Goal: Task Accomplishment & Management: Manage account settings

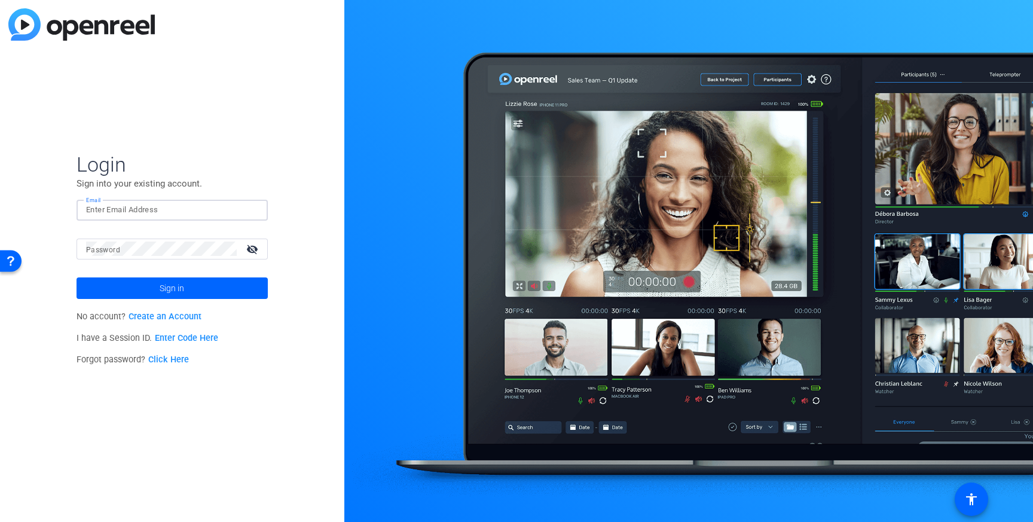
click at [146, 213] on input "Email" at bounding box center [172, 210] width 172 height 14
type input "[PERSON_NAME][EMAIL_ADDRESS][PERSON_NAME][PERSON_NAME][DOMAIN_NAME]"
click at [157, 261] on mat-form-field "Password visibility_off" at bounding box center [172, 257] width 191 height 39
click at [150, 280] on span at bounding box center [172, 288] width 191 height 29
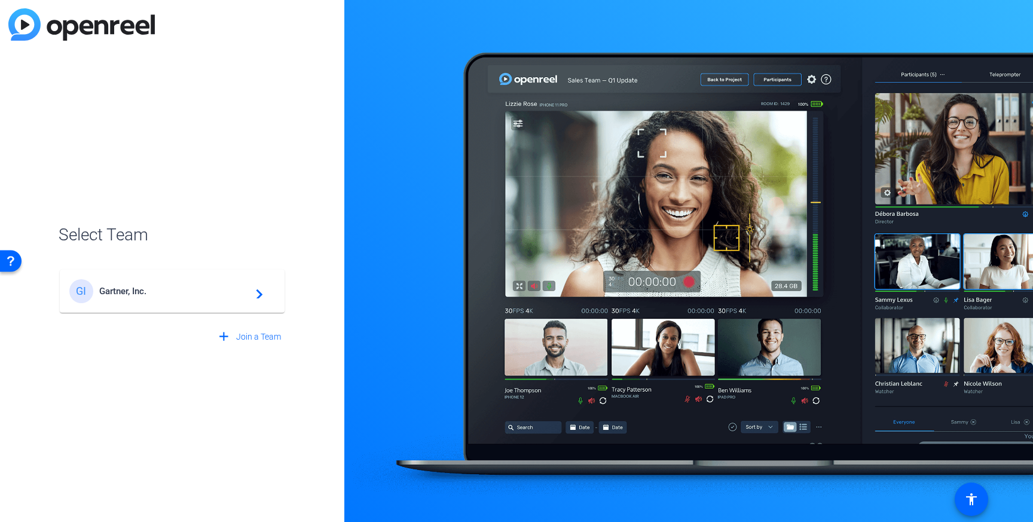
click at [148, 287] on span "Gartner, Inc." at bounding box center [173, 291] width 149 height 11
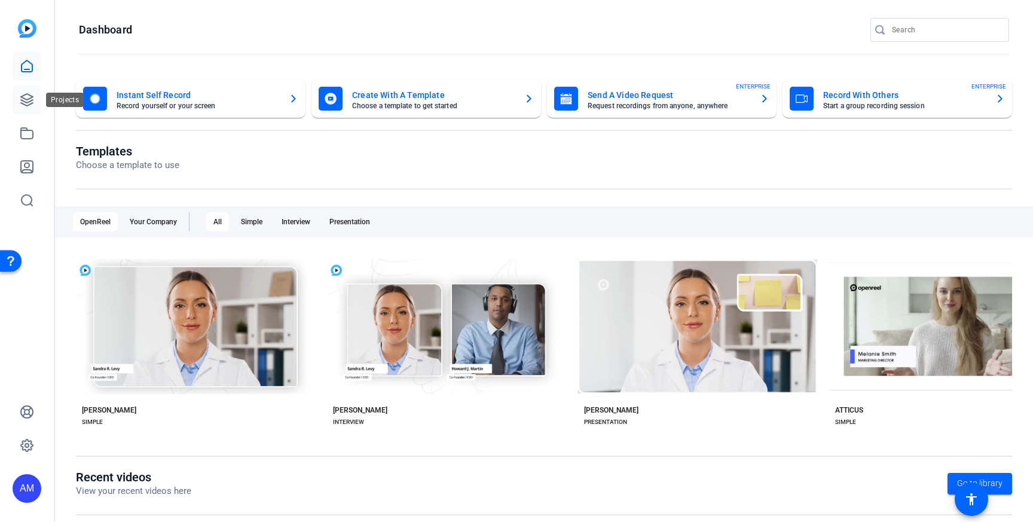
click at [24, 100] on icon at bounding box center [27, 100] width 14 height 14
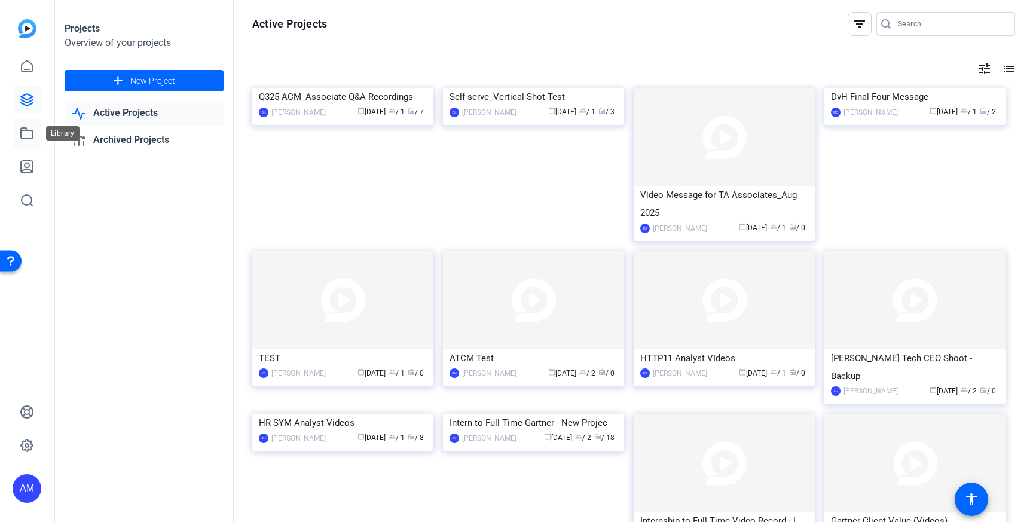
click at [20, 130] on icon at bounding box center [27, 133] width 14 height 14
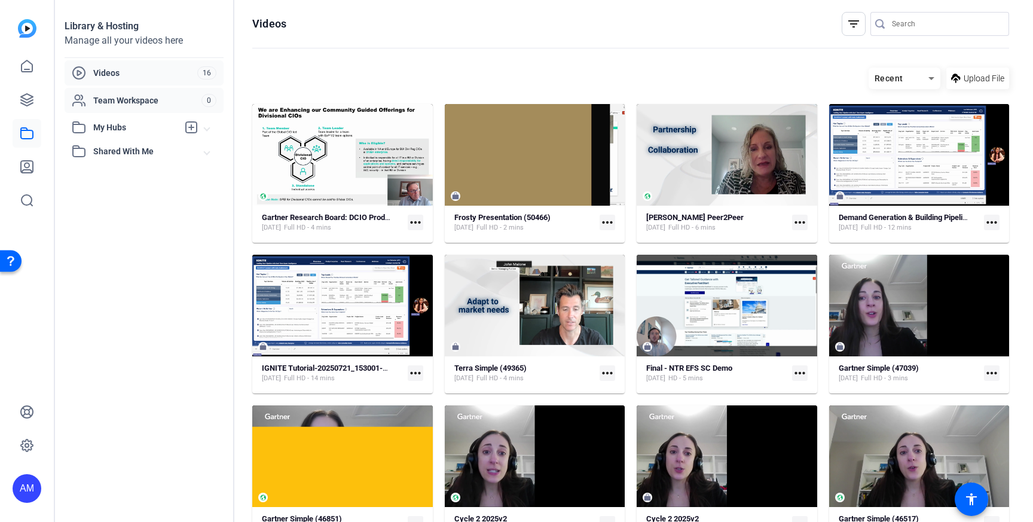
click at [111, 102] on span "Team Workspace" at bounding box center [147, 100] width 108 height 12
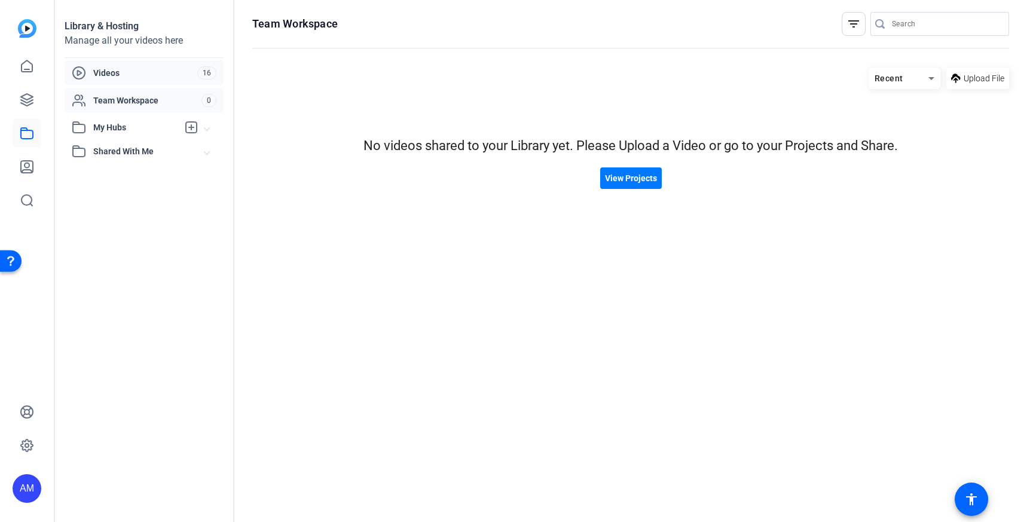
click at [112, 78] on span "Videos" at bounding box center [145, 73] width 104 height 12
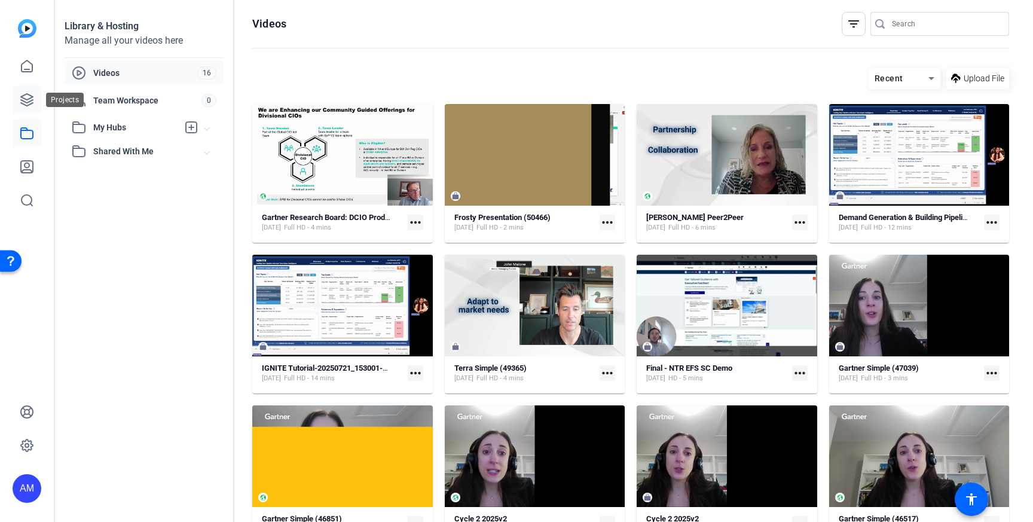
click at [29, 100] on icon at bounding box center [27, 100] width 14 height 14
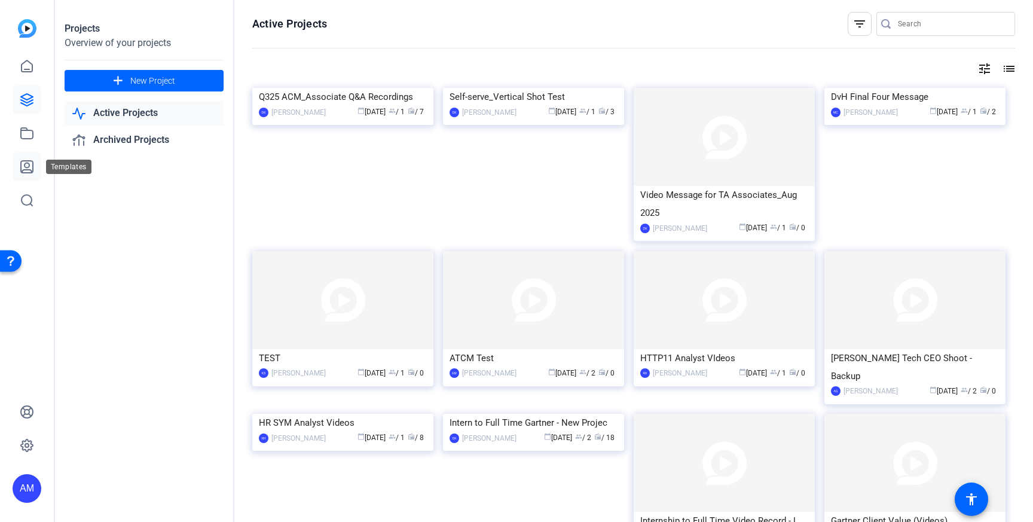
click at [33, 166] on icon at bounding box center [27, 167] width 12 height 12
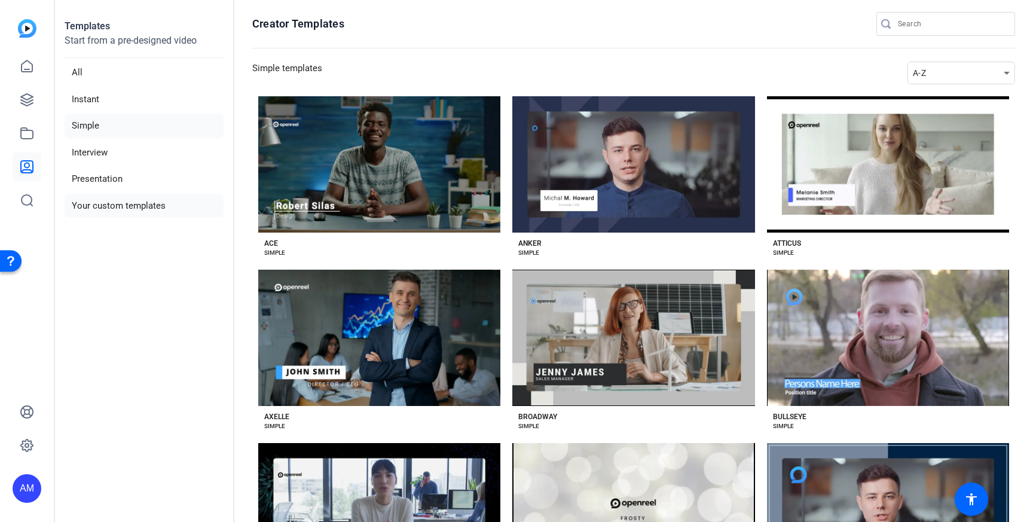
click at [112, 206] on li "Your custom templates" at bounding box center [144, 206] width 159 height 25
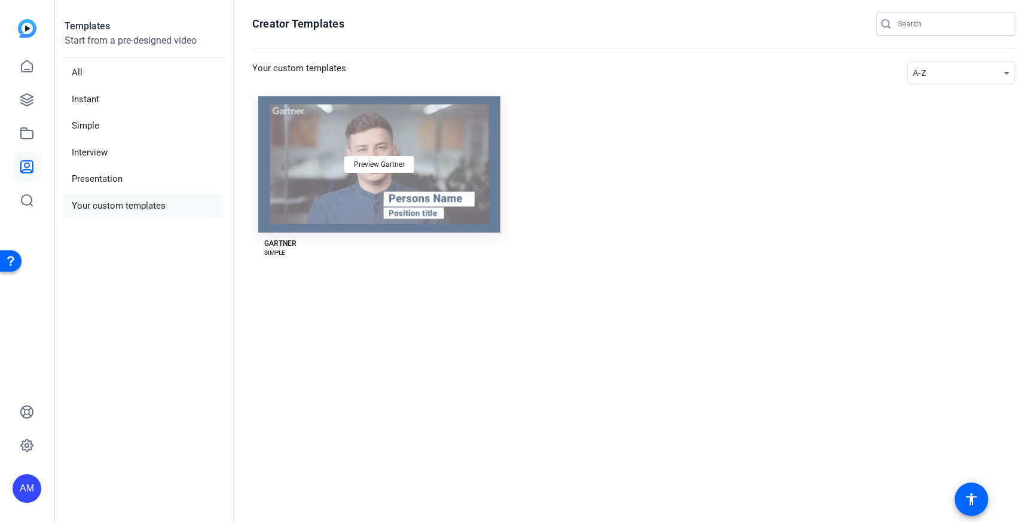
click at [323, 222] on div "Preview Gartner" at bounding box center [379, 164] width 242 height 136
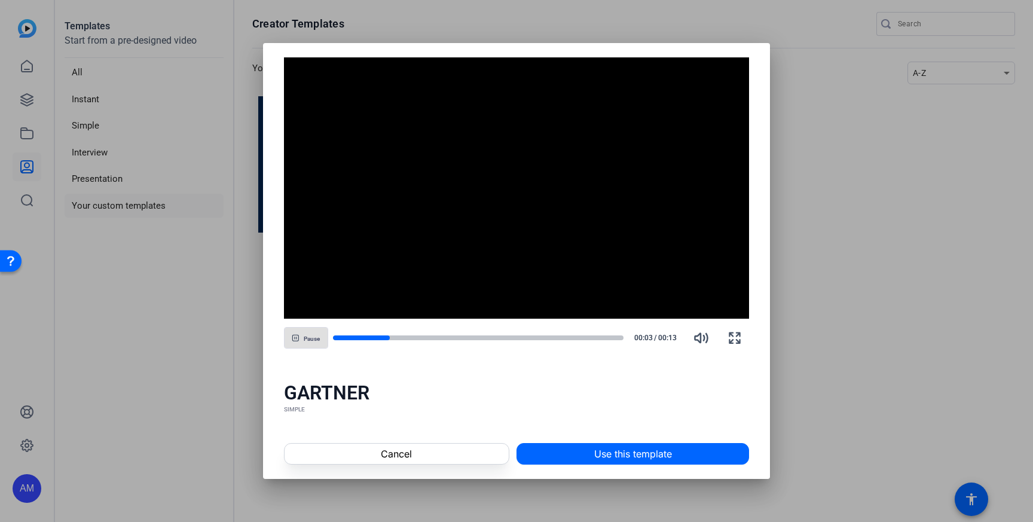
click at [244, 291] on div at bounding box center [516, 261] width 1033 height 522
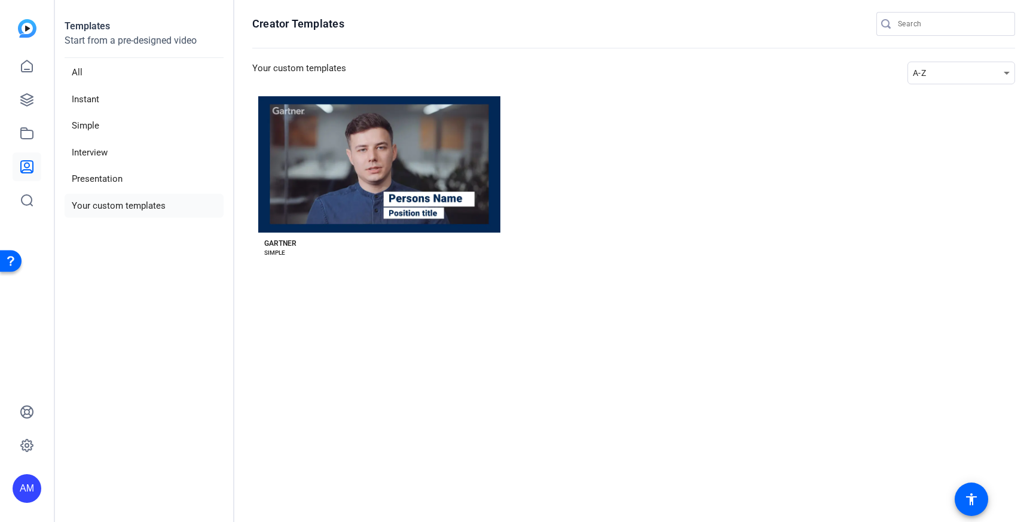
click at [275, 246] on div "GARTNER" at bounding box center [280, 243] width 32 height 10
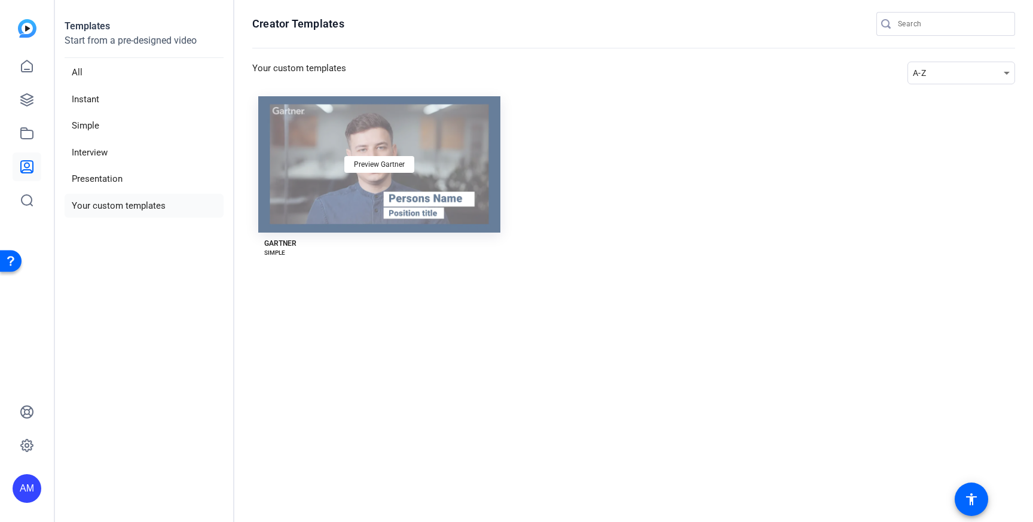
click at [390, 174] on div "Preview Gartner" at bounding box center [379, 164] width 242 height 136
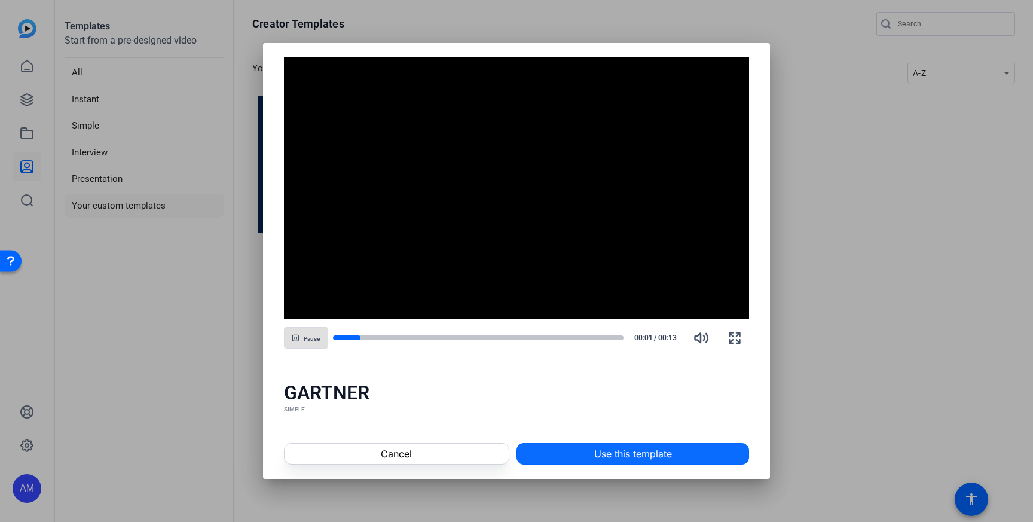
click at [613, 447] on span "Use this template" at bounding box center [633, 453] width 78 height 14
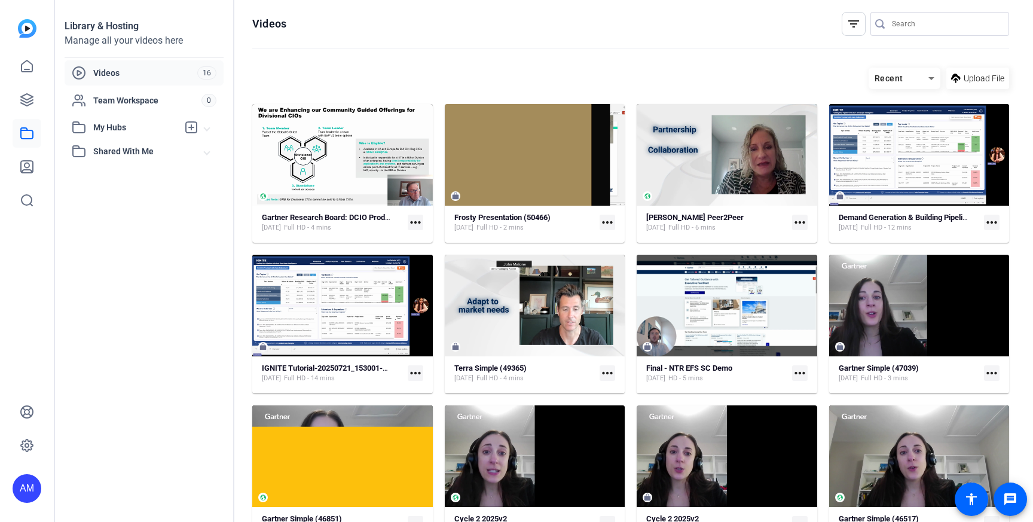
click at [157, 79] on div "Videos" at bounding box center [135, 73] width 126 height 14
click at [155, 101] on span "Team Workspace" at bounding box center [147, 100] width 108 height 12
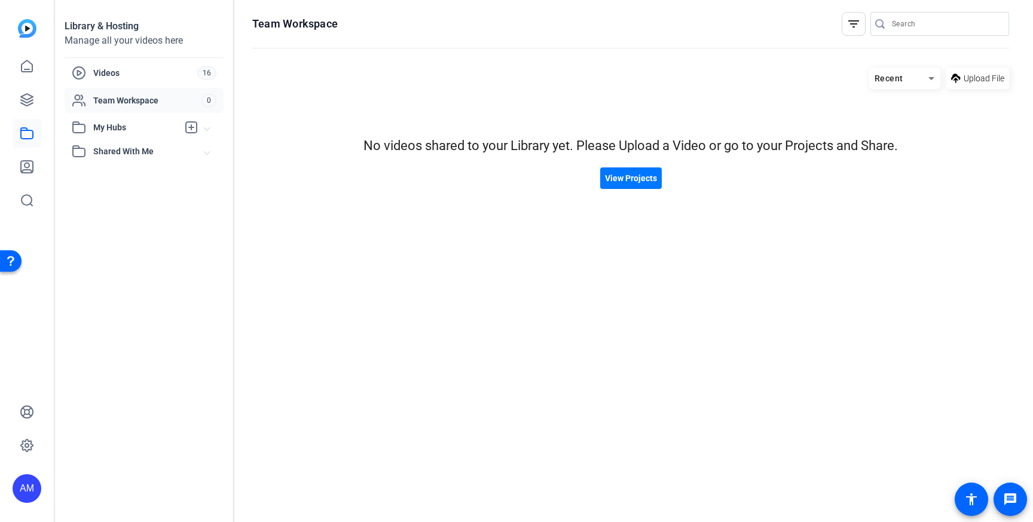
click at [143, 124] on span "My Hubs" at bounding box center [135, 127] width 85 height 13
click at [28, 169] on icon at bounding box center [27, 167] width 12 height 12
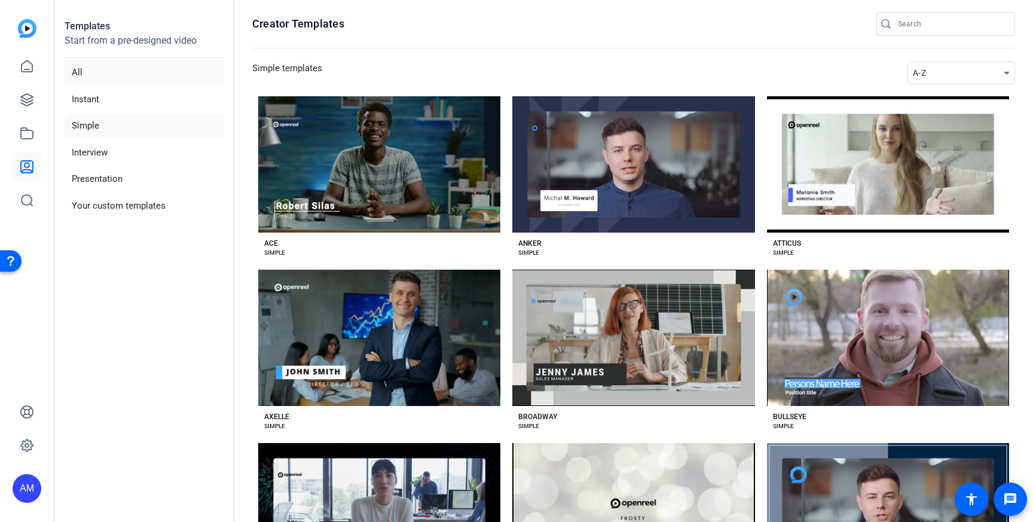
click at [125, 76] on li "All" at bounding box center [144, 72] width 159 height 25
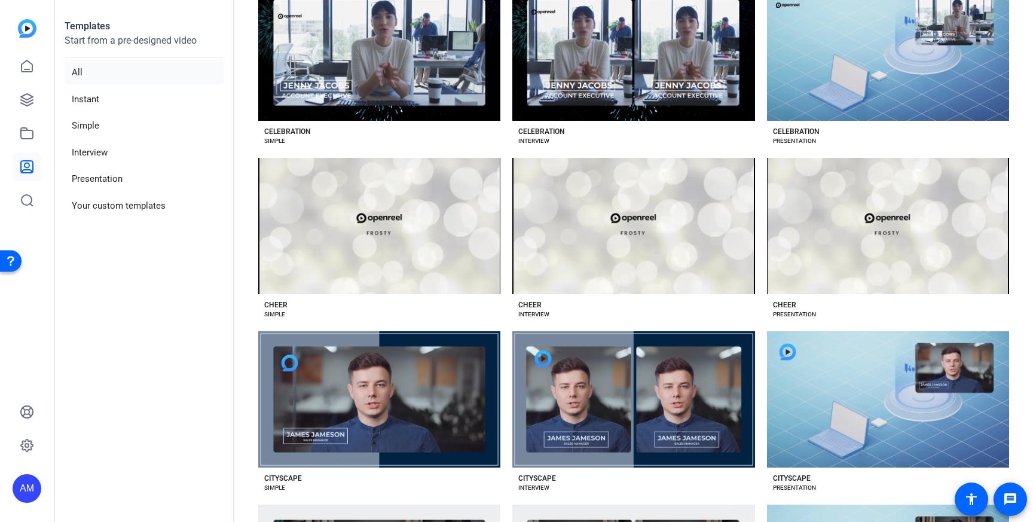
scroll to position [1156, 0]
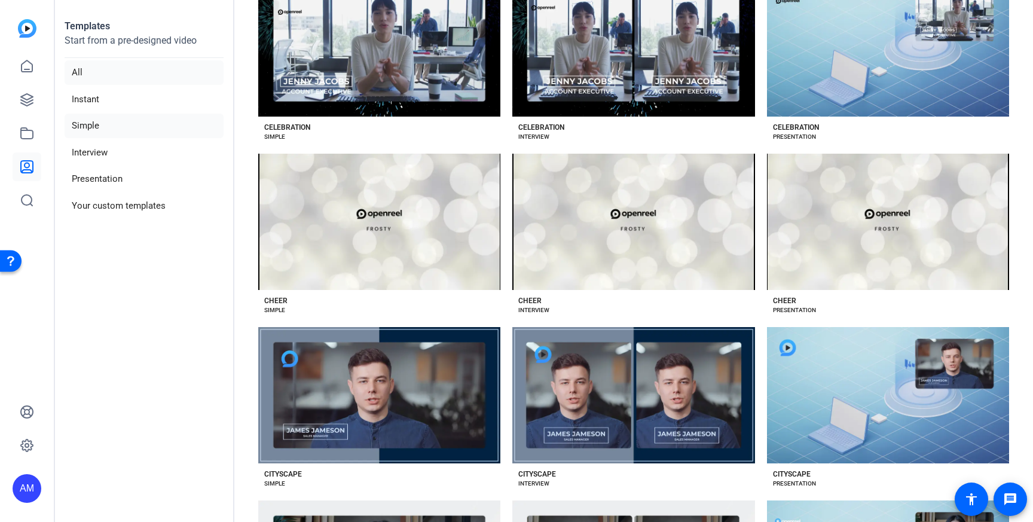
click at [128, 123] on li "Simple" at bounding box center [144, 126] width 159 height 25
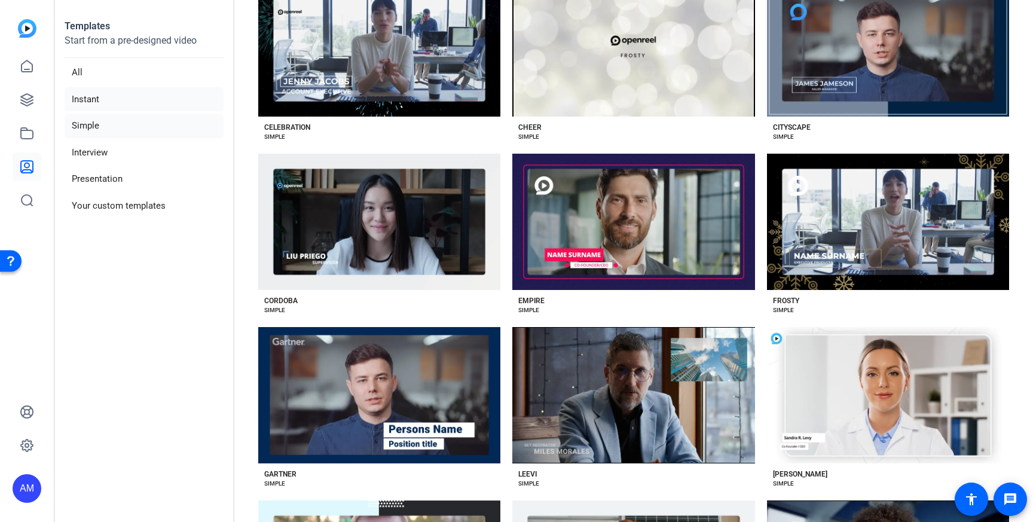
click at [121, 101] on li "Instant" at bounding box center [144, 99] width 159 height 25
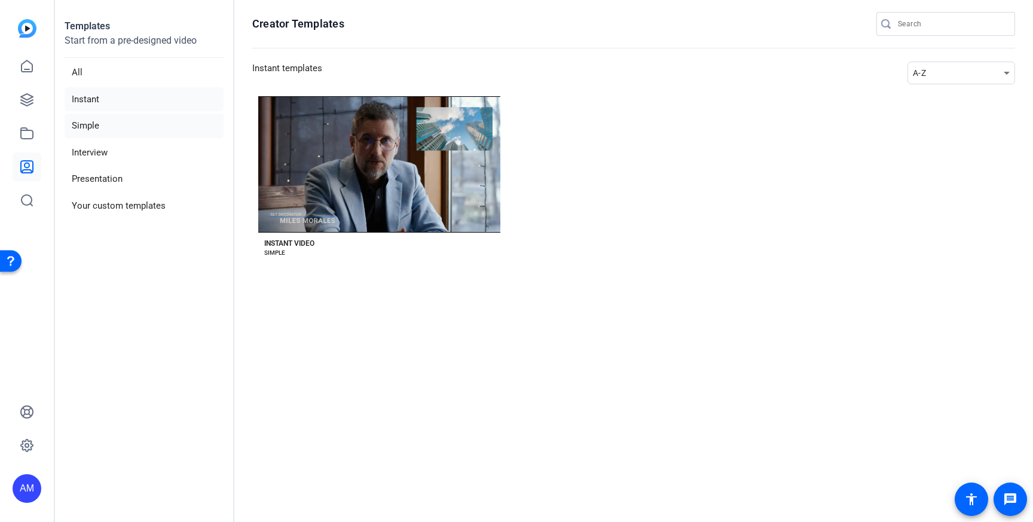
click at [114, 134] on li "Simple" at bounding box center [144, 126] width 159 height 25
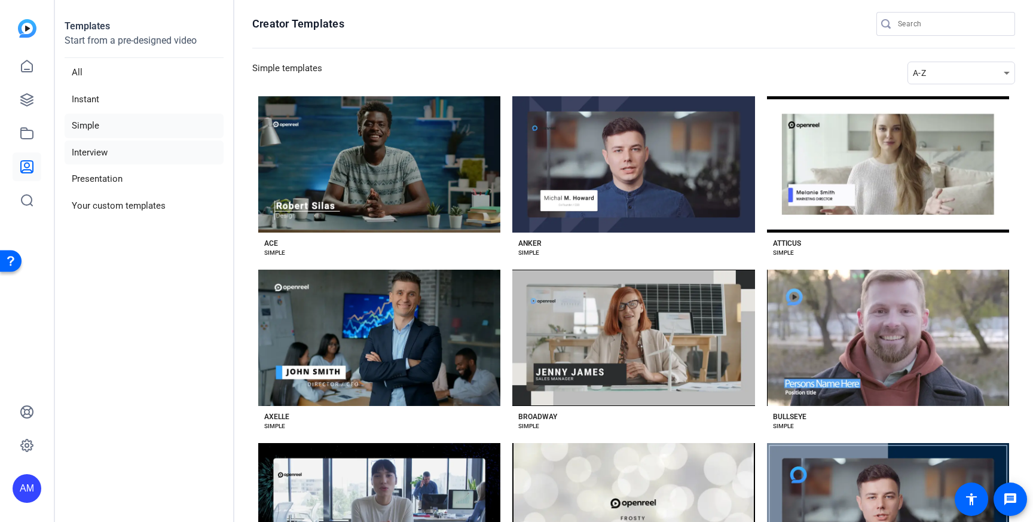
click at [114, 147] on li "Interview" at bounding box center [144, 152] width 159 height 25
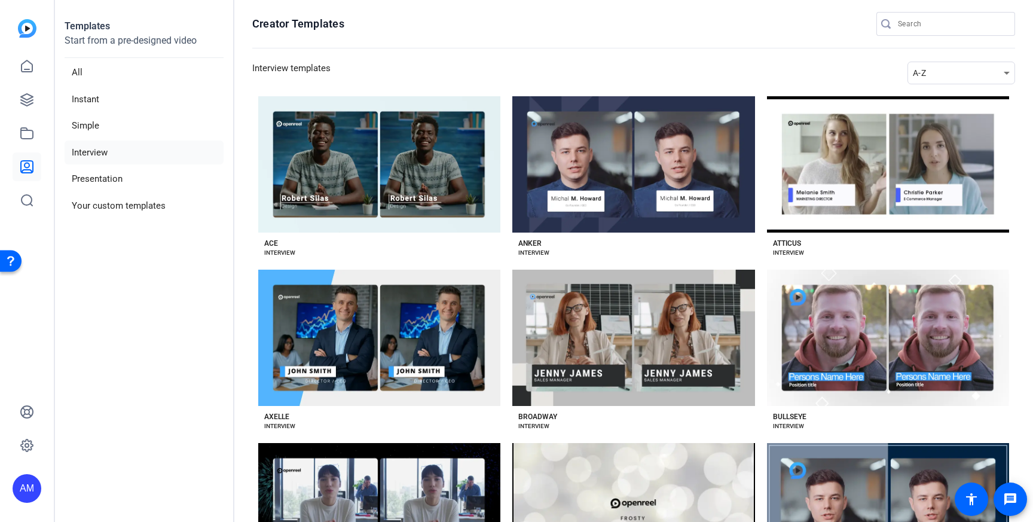
click at [117, 164] on li "Interview" at bounding box center [144, 152] width 159 height 25
click at [100, 182] on li "Presentation" at bounding box center [144, 179] width 159 height 25
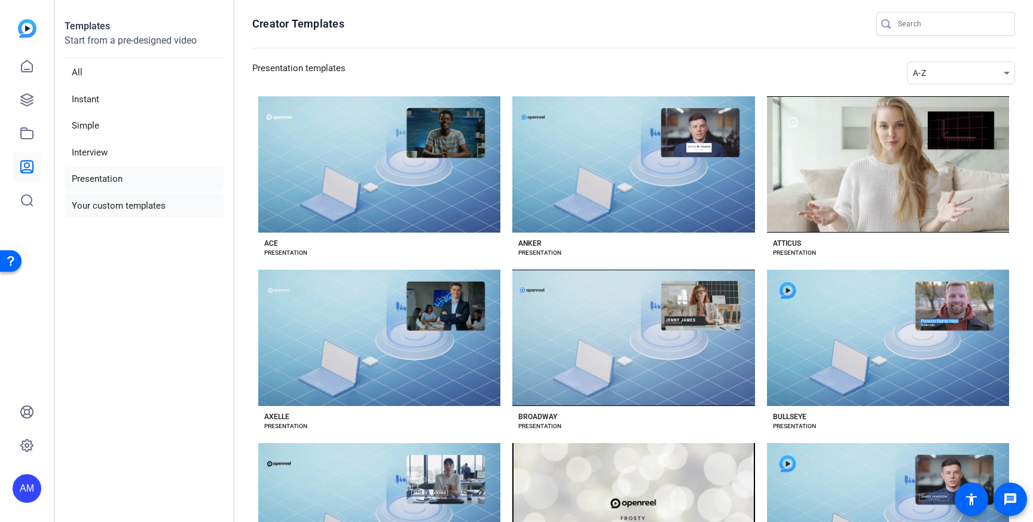
click at [131, 206] on li "Your custom templates" at bounding box center [144, 206] width 159 height 25
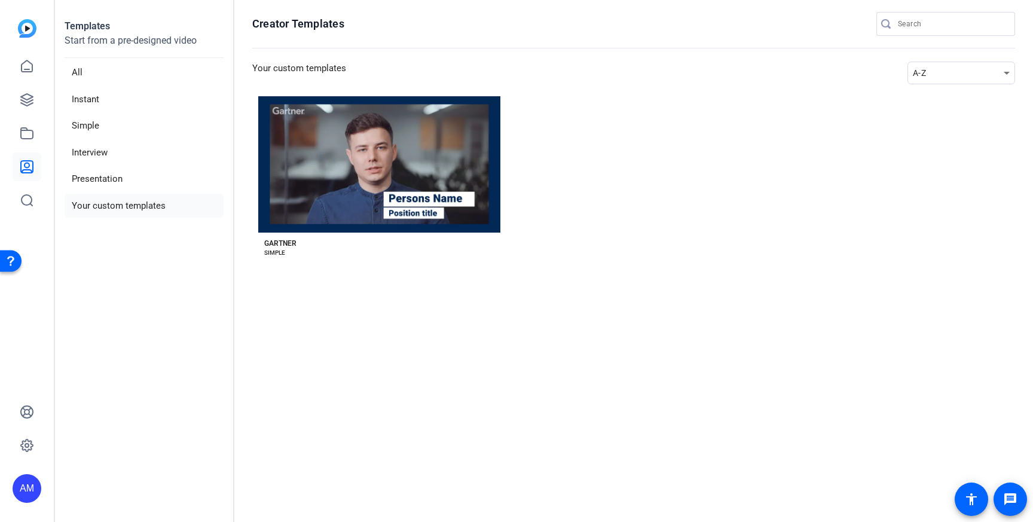
click at [97, 196] on li "Your custom templates" at bounding box center [144, 206] width 159 height 25
click at [100, 176] on li "Presentation" at bounding box center [144, 179] width 159 height 25
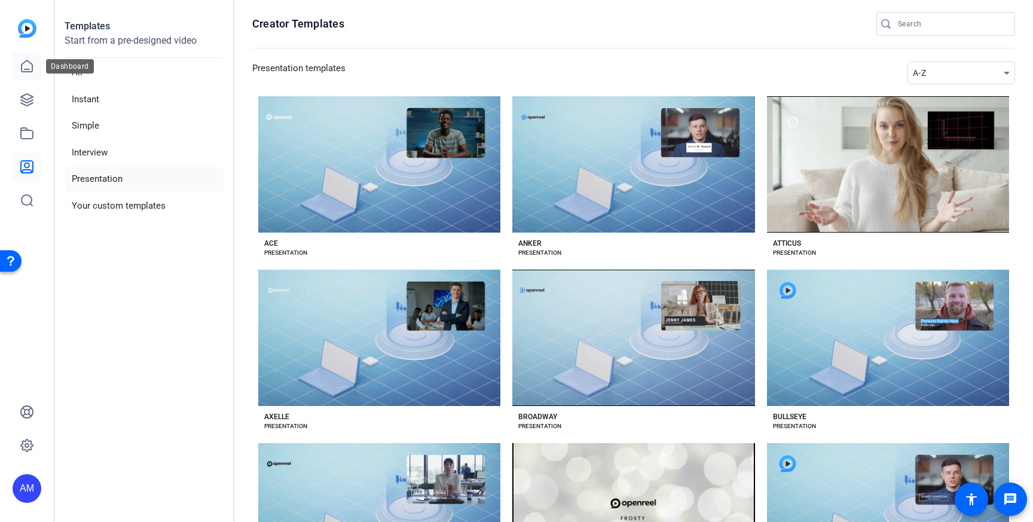
click at [20, 60] on icon at bounding box center [27, 66] width 14 height 14
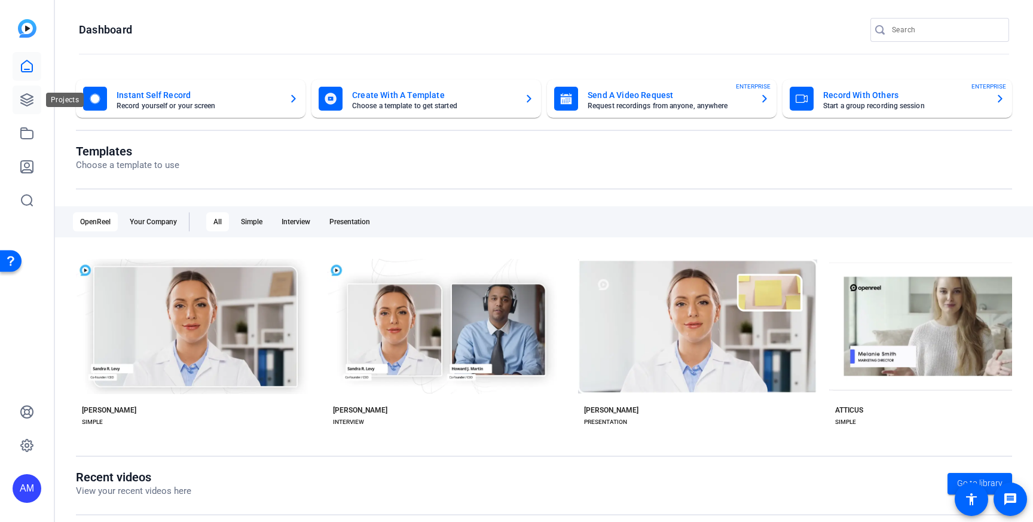
click at [21, 98] on icon at bounding box center [27, 100] width 14 height 14
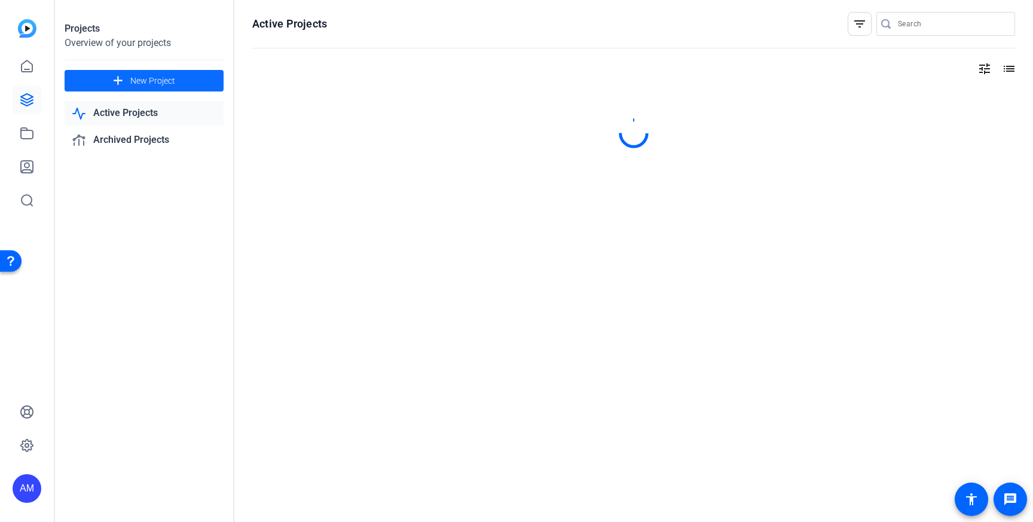
click at [149, 75] on span "New Project" at bounding box center [152, 81] width 45 height 13
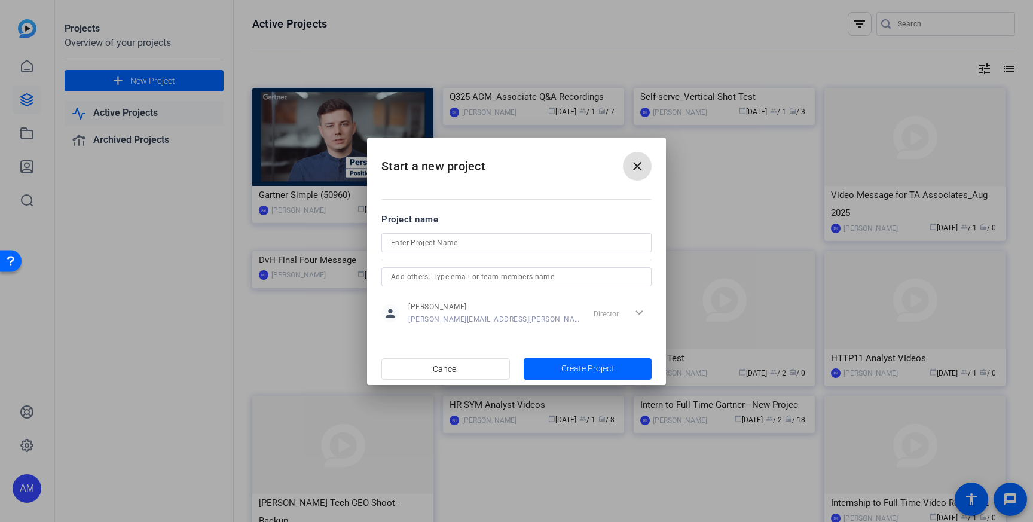
click at [640, 171] on mat-icon "close" at bounding box center [637, 166] width 14 height 14
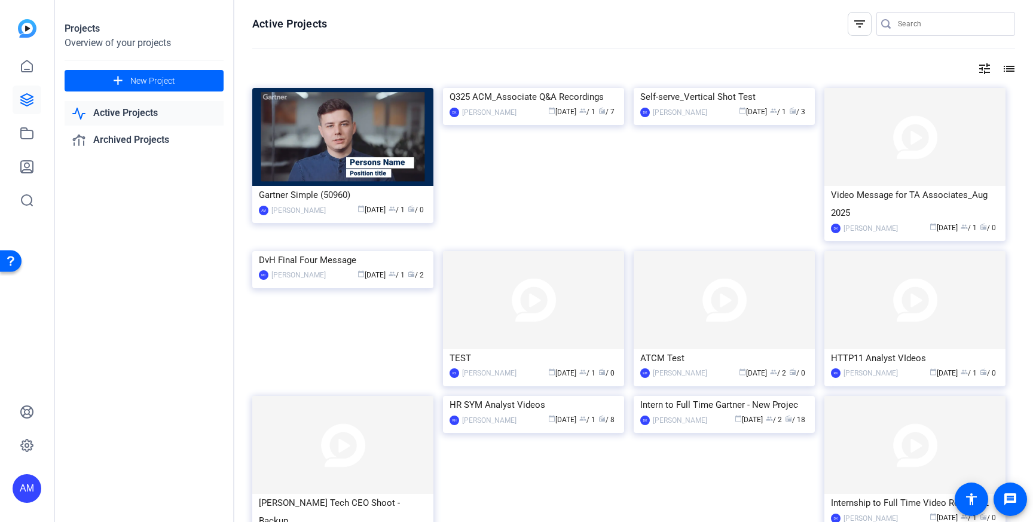
click at [1008, 71] on mat-icon "list" at bounding box center [1007, 69] width 14 height 14
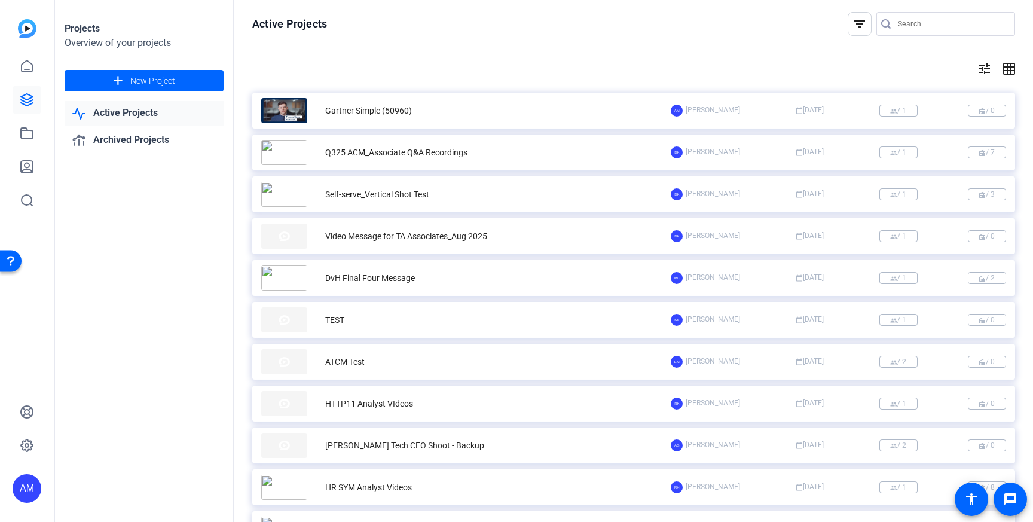
click at [990, 66] on mat-icon "tune" at bounding box center [984, 69] width 14 height 14
click at [952, 62] on div at bounding box center [516, 261] width 1033 height 522
click at [390, 117] on div "Gartner Simple (50960)" at bounding box center [465, 110] width 409 height 25
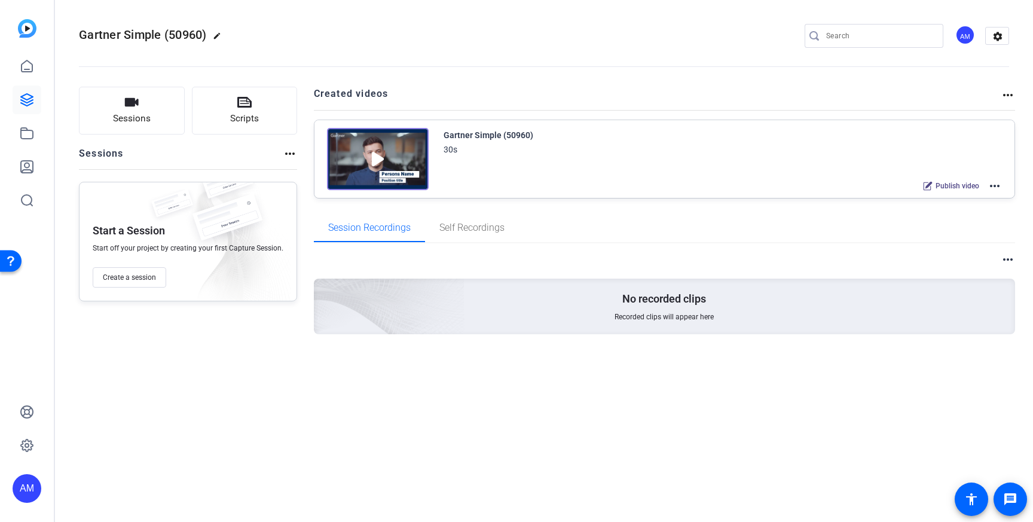
click at [1015, 99] on div "Sessions Scripts Sessions more_horiz Start a Session Start off your project by …" at bounding box center [544, 230] width 978 height 316
click at [1009, 90] on mat-icon "more_horiz" at bounding box center [1007, 95] width 14 height 14
click at [1007, 41] on div at bounding box center [516, 261] width 1033 height 522
click at [999, 33] on mat-icon "settings" at bounding box center [998, 36] width 24 height 18
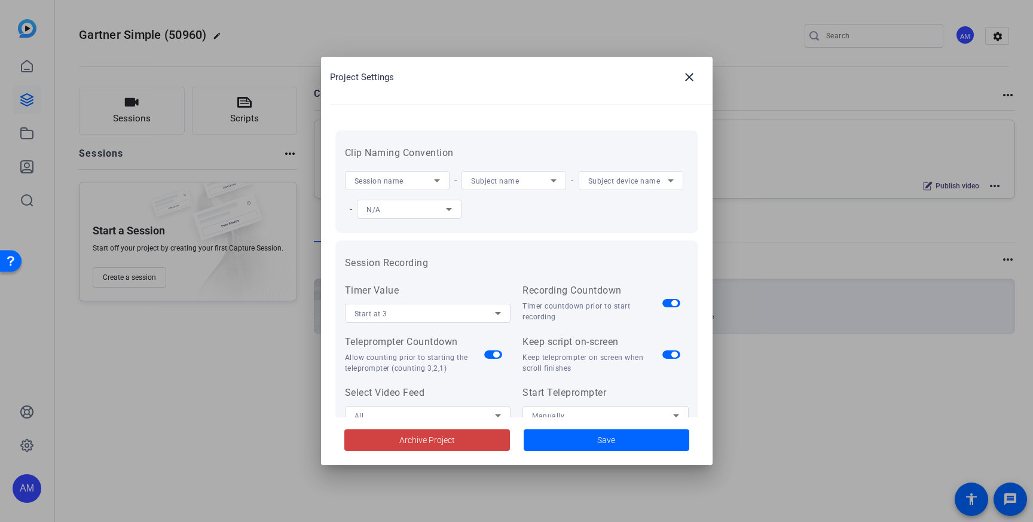
click at [999, 33] on div at bounding box center [516, 261] width 1033 height 522
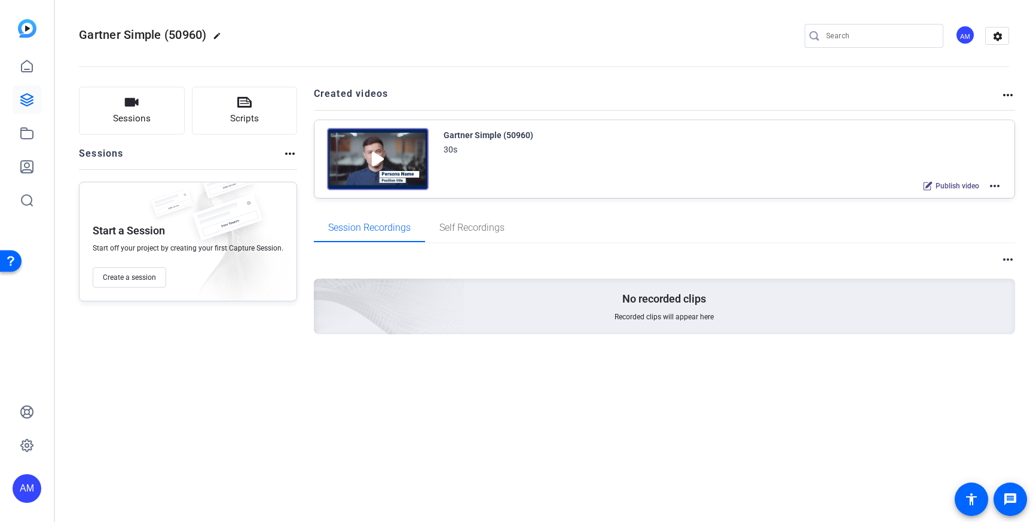
click at [1005, 96] on mat-icon "more_horiz" at bounding box center [1007, 95] width 14 height 14
click at [1005, 96] on div at bounding box center [516, 261] width 1033 height 522
click at [28, 93] on icon at bounding box center [27, 100] width 14 height 14
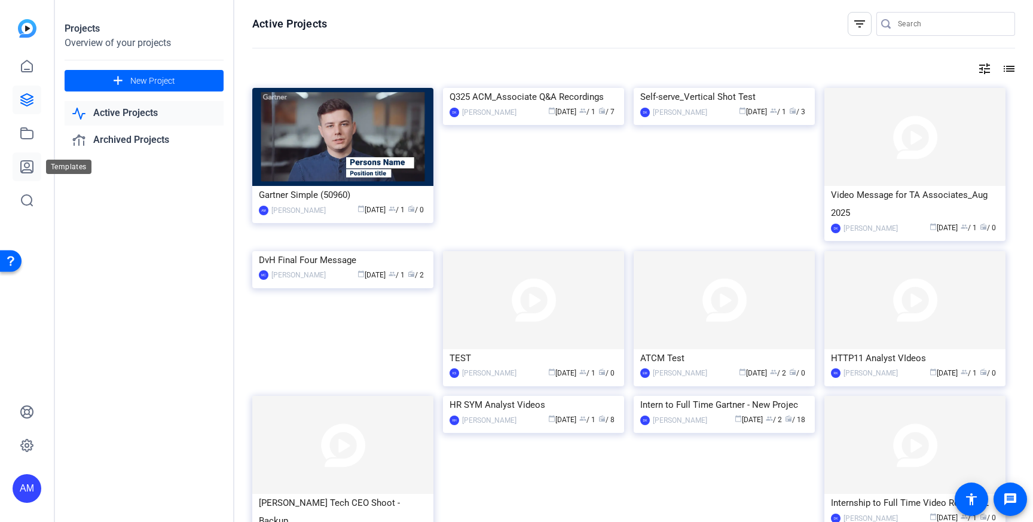
click at [22, 164] on icon at bounding box center [27, 167] width 14 height 14
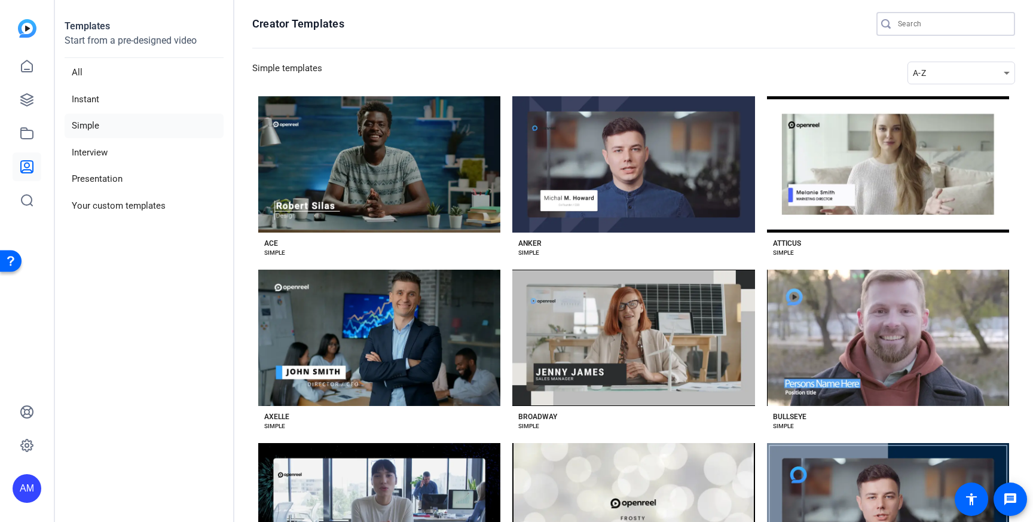
click at [931, 27] on input "Search" at bounding box center [952, 24] width 108 height 14
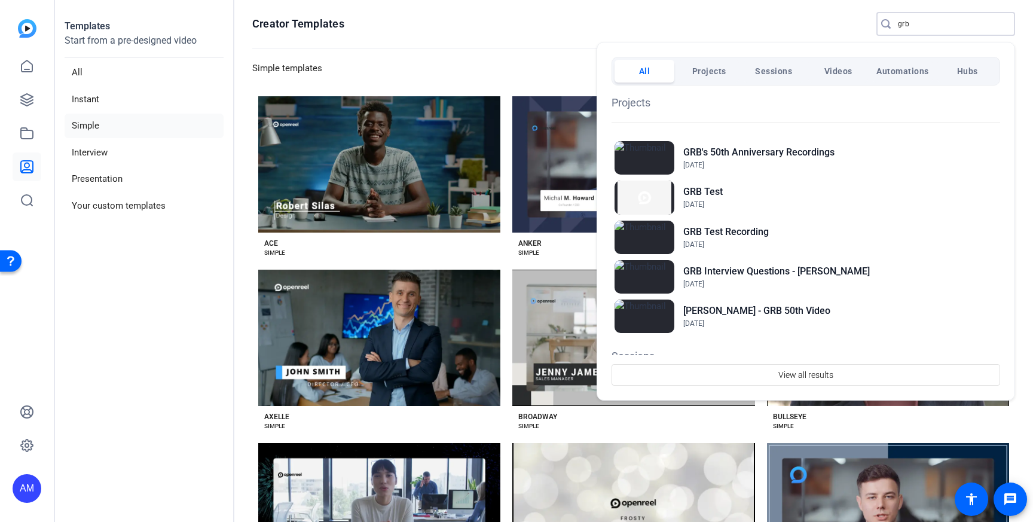
type input "grb"
click at [559, 40] on div at bounding box center [516, 261] width 1033 height 522
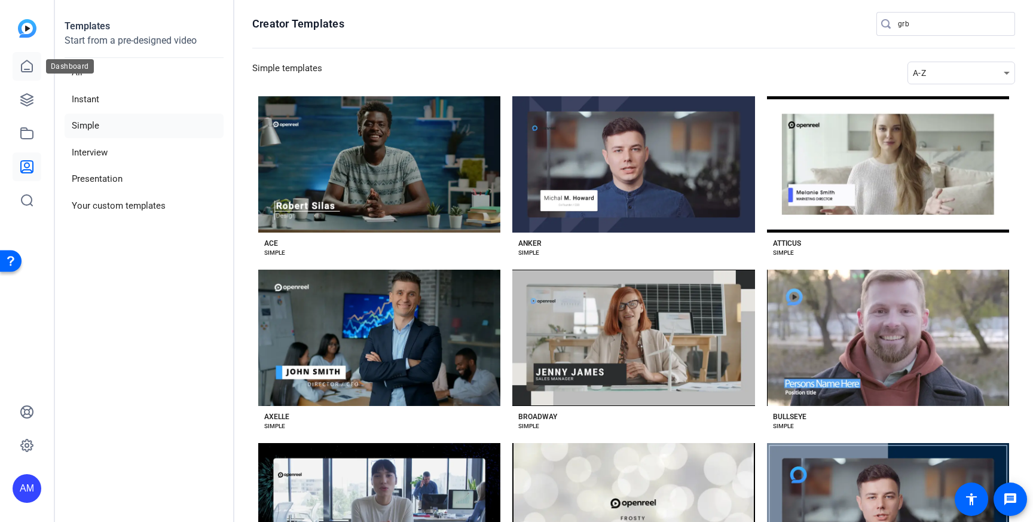
click at [31, 73] on icon at bounding box center [27, 66] width 14 height 14
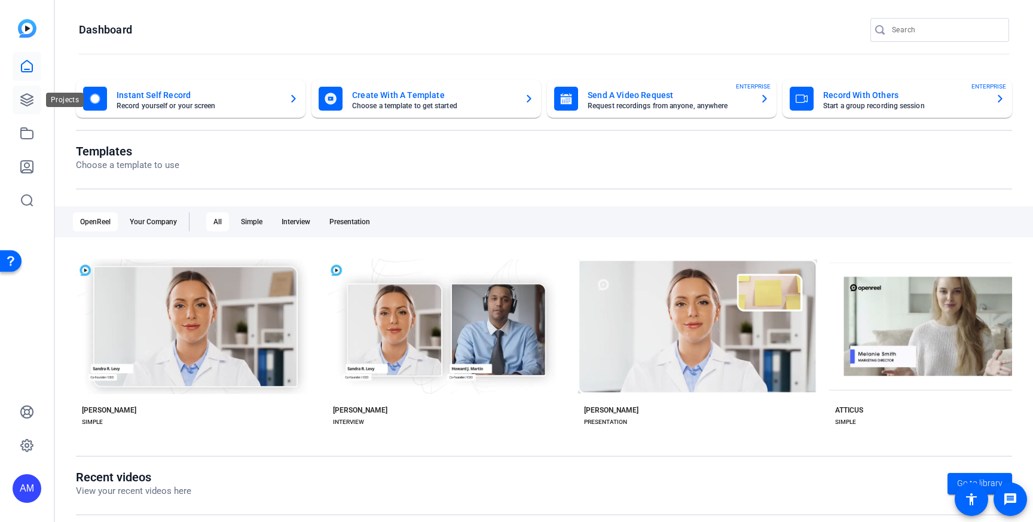
click at [29, 101] on icon at bounding box center [27, 100] width 12 height 12
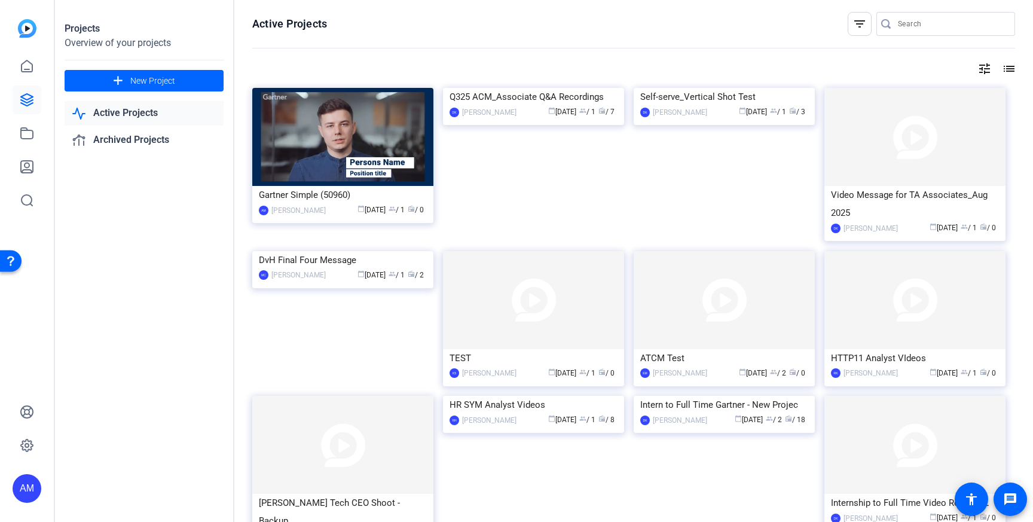
click at [986, 71] on mat-icon "tune" at bounding box center [984, 69] width 14 height 14
click at [986, 71] on div at bounding box center [516, 261] width 1033 height 522
click at [1008, 72] on mat-icon "list" at bounding box center [1007, 69] width 14 height 14
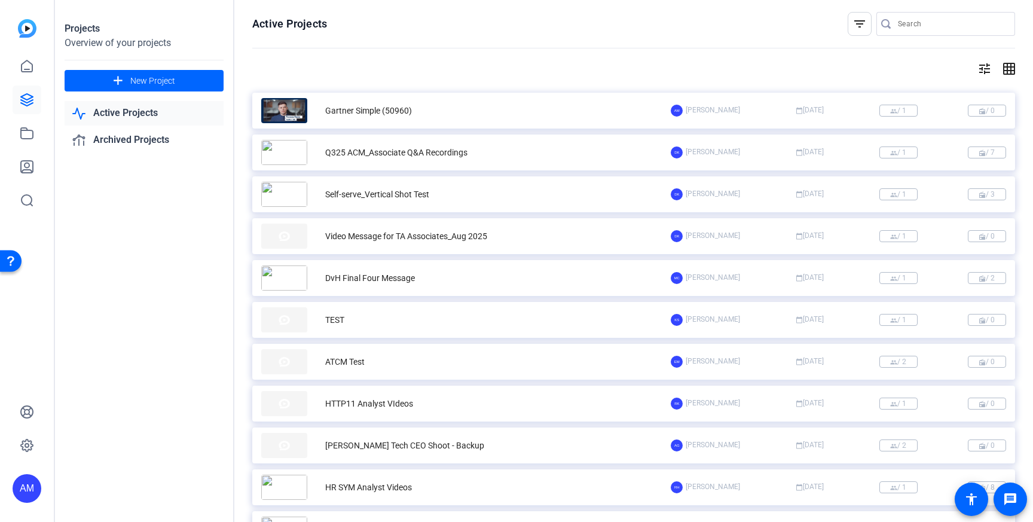
click at [1008, 72] on mat-icon "grid_on" at bounding box center [1007, 69] width 14 height 14
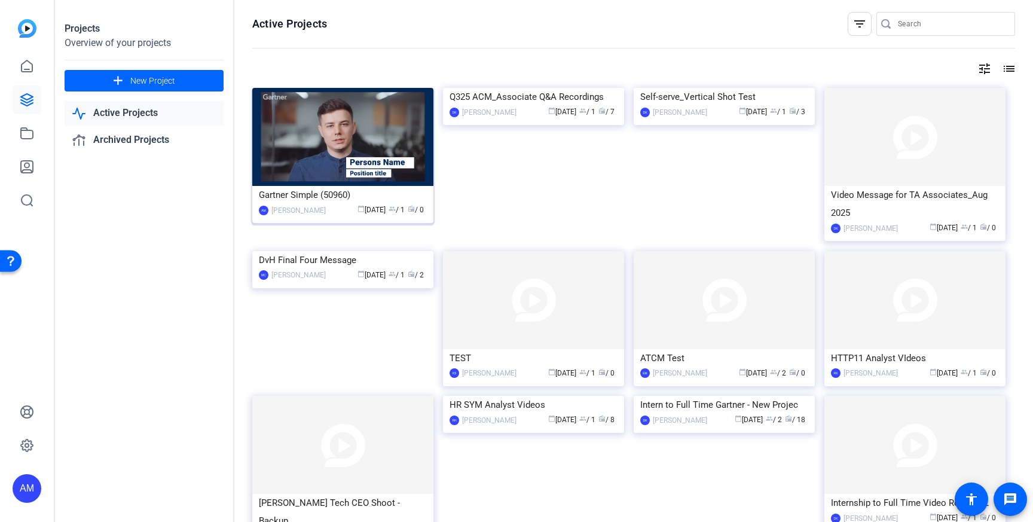
click at [372, 152] on img at bounding box center [342, 137] width 181 height 98
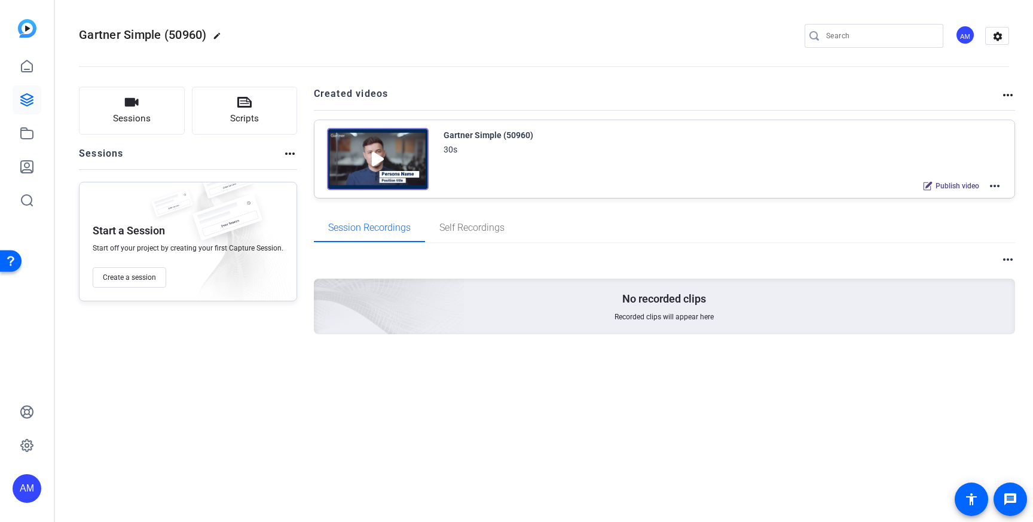
click at [1002, 250] on div "more_horiz No recorded clips Recorded clips will appear here" at bounding box center [665, 308] width 702 height 130
click at [1002, 255] on mat-icon "more_horiz" at bounding box center [1007, 259] width 14 height 14
click at [1002, 255] on div at bounding box center [516, 261] width 1033 height 522
click at [287, 157] on mat-icon "more_horiz" at bounding box center [290, 153] width 14 height 14
click at [287, 157] on div at bounding box center [516, 261] width 1033 height 522
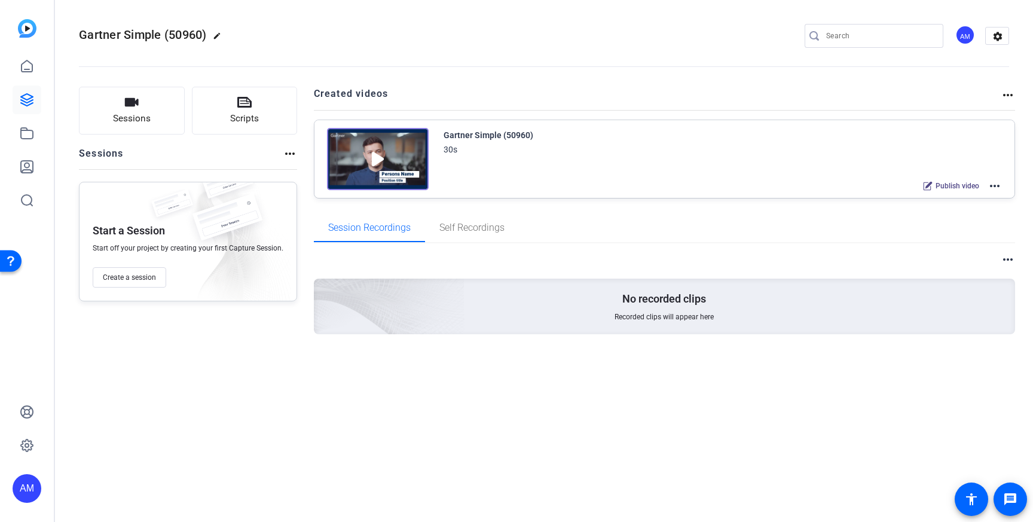
click at [995, 186] on mat-icon "more_horiz" at bounding box center [994, 186] width 14 height 14
click at [994, 106] on div at bounding box center [516, 261] width 1033 height 522
click at [32, 127] on icon at bounding box center [27, 133] width 14 height 14
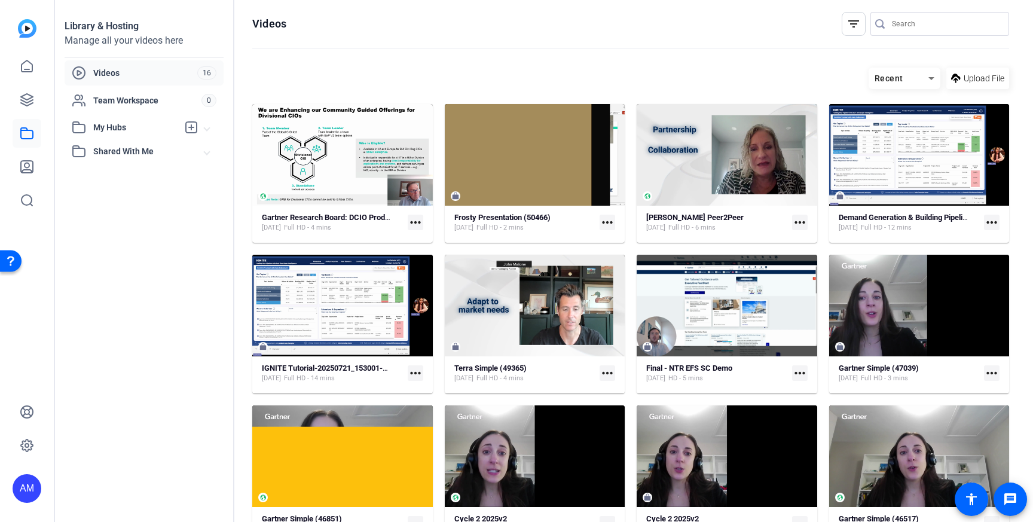
click at [112, 164] on div "Library & Hosting Manage all your videos here Videos 16 Team Workspace 0 My Hub…" at bounding box center [144, 261] width 179 height 522
click at [112, 150] on span "Shared With Me" at bounding box center [148, 151] width 111 height 13
click at [32, 102] on icon at bounding box center [27, 100] width 14 height 14
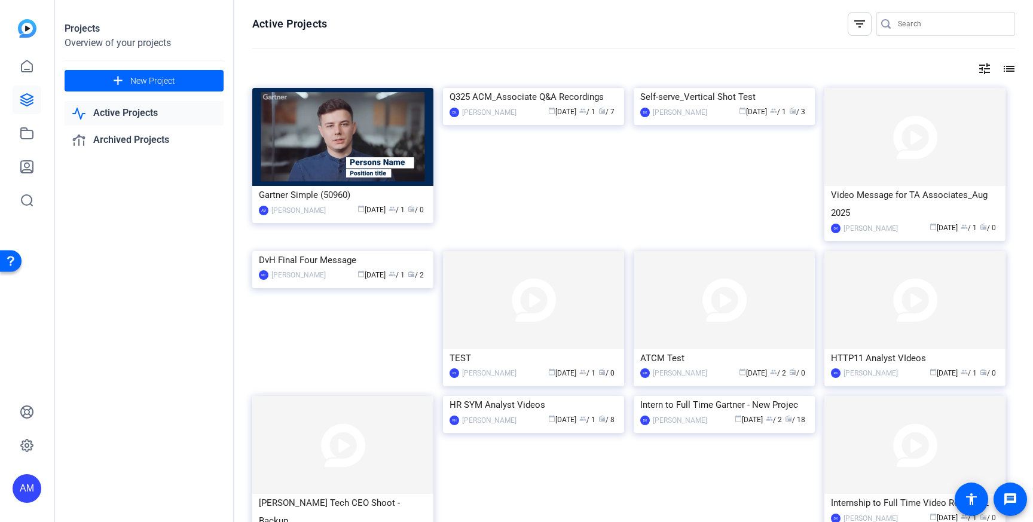
click at [132, 125] on link "Active Projects" at bounding box center [144, 113] width 159 height 25
click at [275, 194] on div "Gartner Simple (50960)" at bounding box center [343, 195] width 168 height 18
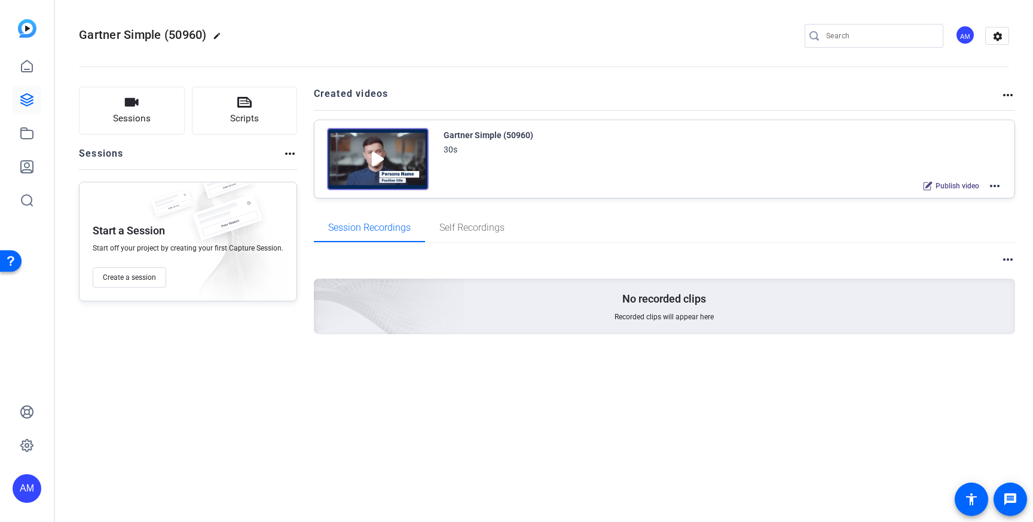
click at [289, 155] on mat-icon "more_horiz" at bounding box center [290, 153] width 14 height 14
click at [499, 227] on div at bounding box center [516, 261] width 1033 height 522
click at [473, 227] on span "Self Recordings" at bounding box center [471, 228] width 65 height 10
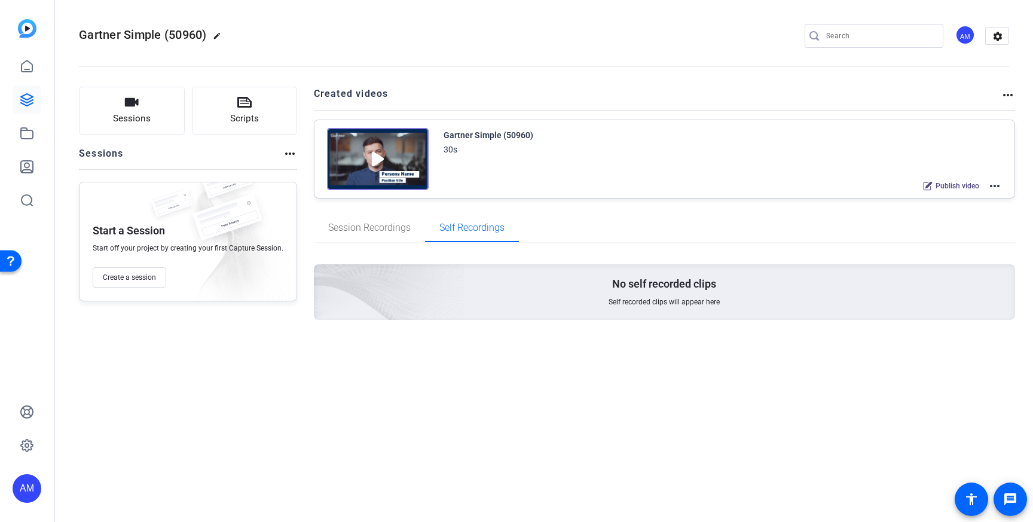
click at [221, 34] on mat-icon "edit" at bounding box center [220, 39] width 14 height 14
click at [308, 39] on div "Gartner Simple (50960) check_circle clear AM settings" at bounding box center [544, 36] width 930 height 18
click at [206, 34] on span "clear" at bounding box center [204, 36] width 14 height 14
